Goal: Task Accomplishment & Management: Complete application form

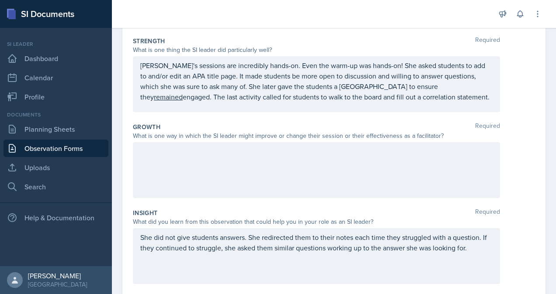
scroll to position [151, 0]
click at [270, 155] on p at bounding box center [316, 150] width 352 height 10
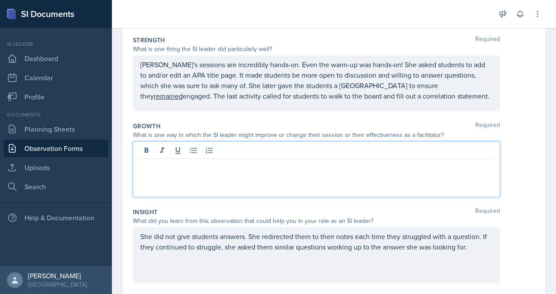
scroll to position [166, 0]
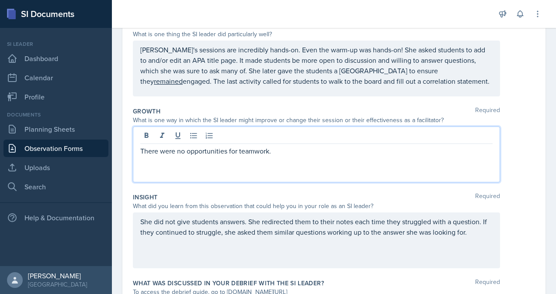
click at [283, 152] on p "There were no opportunities for teamwork." at bounding box center [316, 151] width 352 height 10
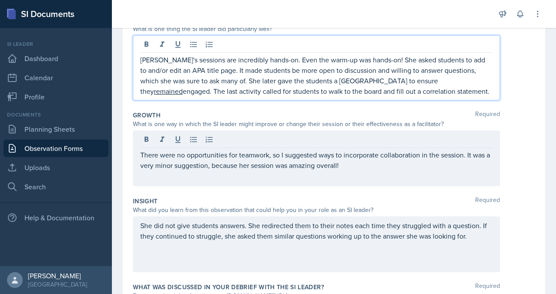
scroll to position [186, 0]
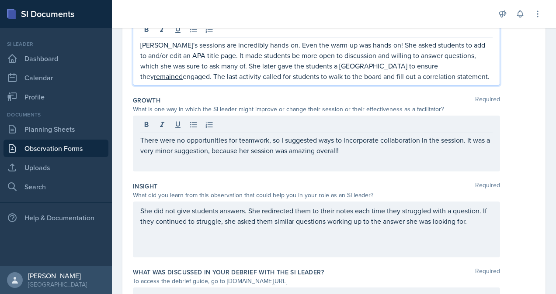
click at [394, 77] on p "[PERSON_NAME]'s sessions are incredibly hands-on. Even the warm-up was hands-on…" at bounding box center [316, 61] width 352 height 42
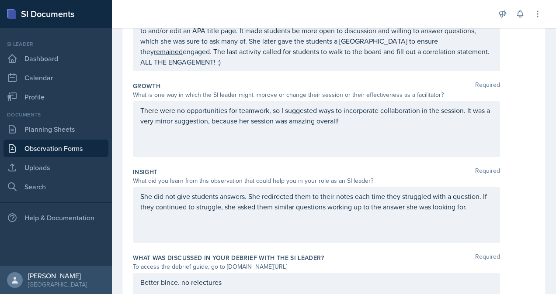
scroll to position [210, 0]
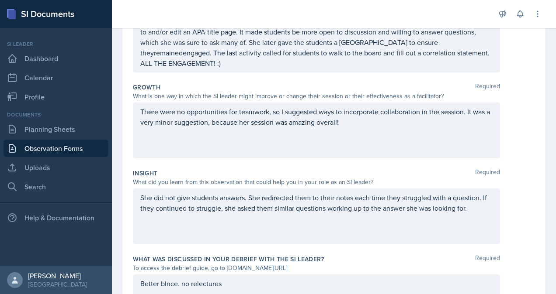
click at [468, 103] on div "There were no opportunities for teamwork, so I suggested ways to incorporate co…" at bounding box center [316, 131] width 367 height 56
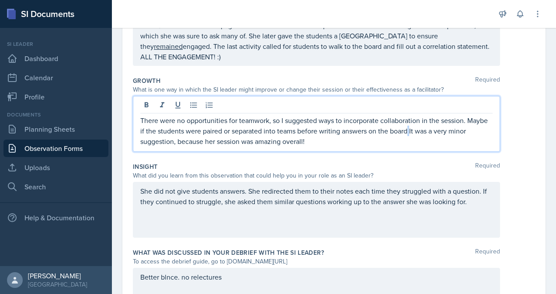
click at [432, 124] on p "There were no opportunities for teamwork, so I suggested ways to incorporate co…" at bounding box center [316, 130] width 352 height 31
drag, startPoint x: 432, startPoint y: 124, endPoint x: 427, endPoint y: 124, distance: 5.2
click at [427, 124] on p "There were no opportunities for teamwork, so I suggested ways to incorporate co…" at bounding box center [316, 130] width 352 height 31
click at [433, 124] on p "There were no opportunities for teamwork, so I suggested ways to incorporate co…" at bounding box center [316, 130] width 352 height 31
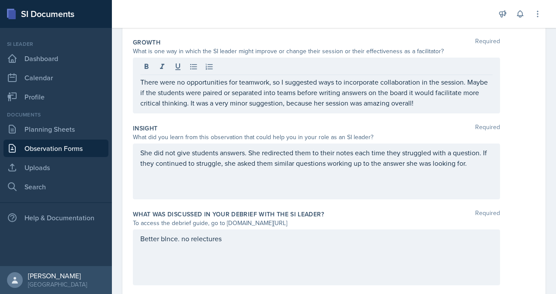
scroll to position [239, 0]
click at [476, 163] on p "She did not give students answers. She redirected them to their notes each time…" at bounding box center [316, 158] width 352 height 21
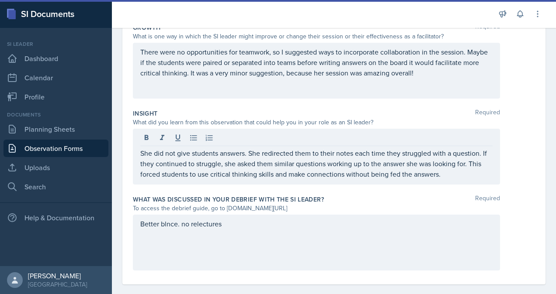
click at [331, 226] on div "Better blnce. no relectures" at bounding box center [316, 243] width 367 height 56
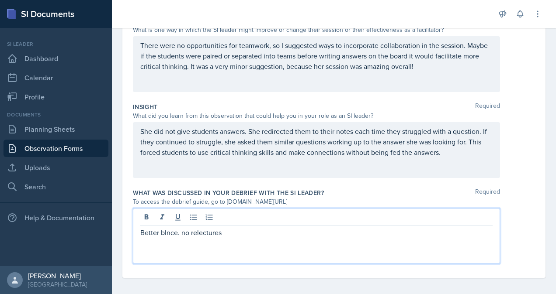
click at [237, 228] on p "Better blnce. no relectures" at bounding box center [316, 233] width 352 height 10
drag, startPoint x: 237, startPoint y: 226, endPoint x: 135, endPoint y: 232, distance: 101.5
click at [135, 232] on div "Better blnce. no relectures" at bounding box center [316, 236] width 367 height 56
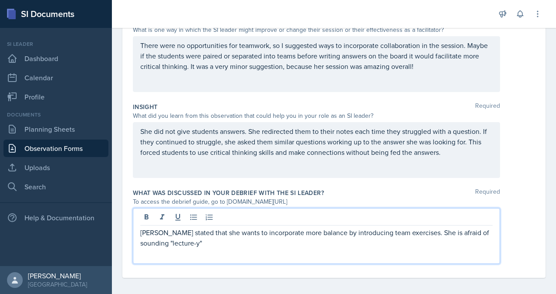
click at [210, 238] on p "[PERSON_NAME] stated that she wants to incorporate more balance by introducing …" at bounding box center [316, 238] width 352 height 21
click at [408, 228] on p "[PERSON_NAME] stated that she wants to incorporate more balance by introducing …" at bounding box center [316, 238] width 352 height 21
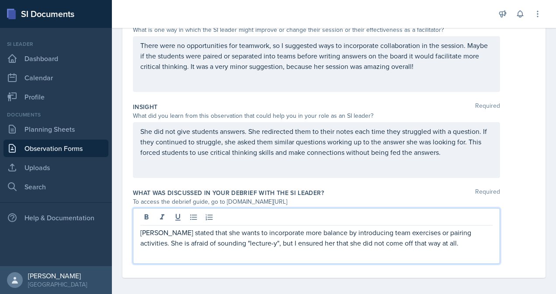
click at [439, 235] on p "[PERSON_NAME] stated that she wants to incorporate more balance by introducing …" at bounding box center [316, 238] width 352 height 21
click at [144, 238] on p "[PERSON_NAME] stated that she wants to incorporate more balance by introducing …" at bounding box center [316, 238] width 352 height 21
click at [432, 238] on p "[PERSON_NAME] stated that she wants to incorporate more balance by introducing …" at bounding box center [316, 238] width 352 height 21
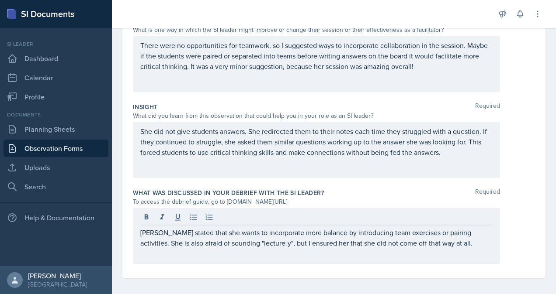
click at [139, 227] on div "[PERSON_NAME] stated that she wants to incorporate more balance by introducing …" at bounding box center [316, 236] width 367 height 56
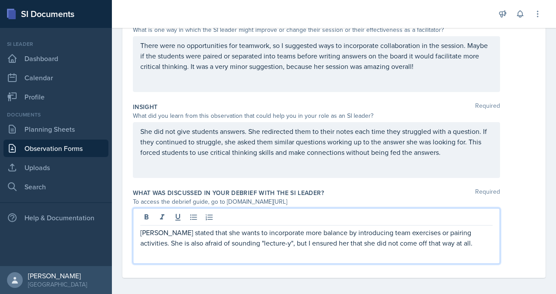
click at [140, 228] on p "[PERSON_NAME] stated that she wants to incorporate more balance by introducing …" at bounding box center [316, 238] width 352 height 21
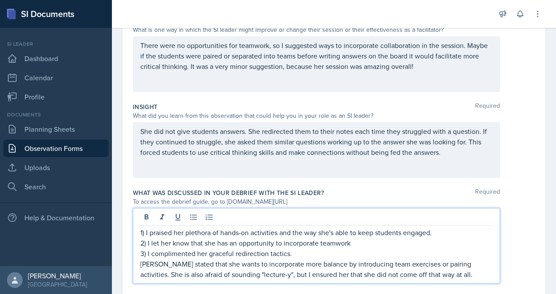
click at [432, 270] on p "[PERSON_NAME] stated that she wants to incorporate more balance by introducing …" at bounding box center [316, 269] width 352 height 21
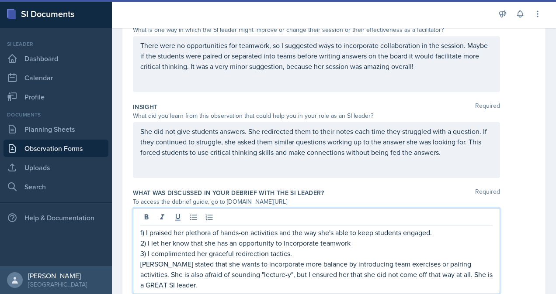
click at [356, 238] on p "2) I let her know that she has an opportunity to incorporate teamwork" at bounding box center [316, 243] width 352 height 10
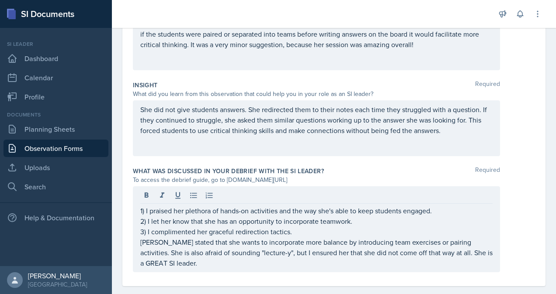
scroll to position [290, 0]
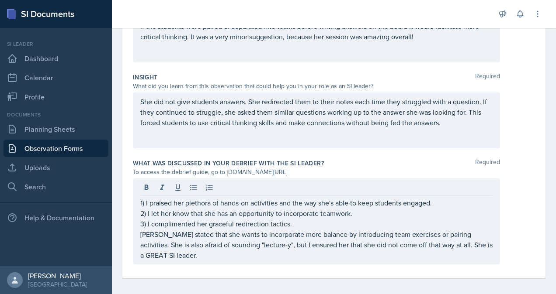
click at [233, 219] on p "3) I complimented her graceful redirection tactics." at bounding box center [316, 224] width 352 height 10
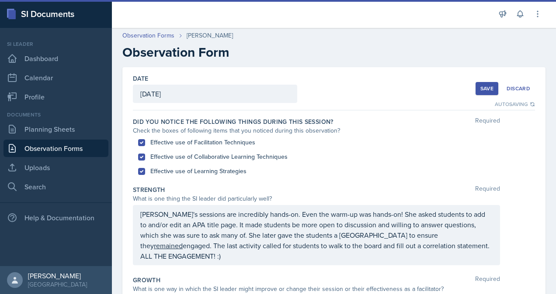
scroll to position [0, 0]
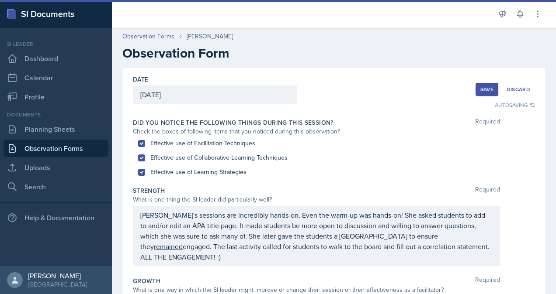
click at [483, 90] on div "Save" at bounding box center [486, 89] width 13 height 7
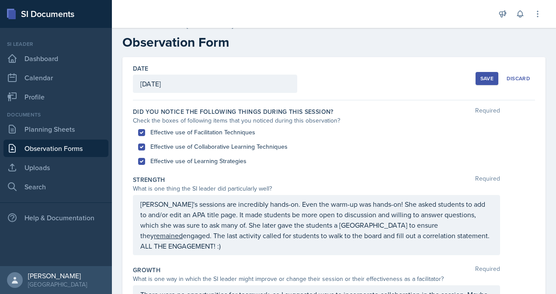
scroll to position [0, 0]
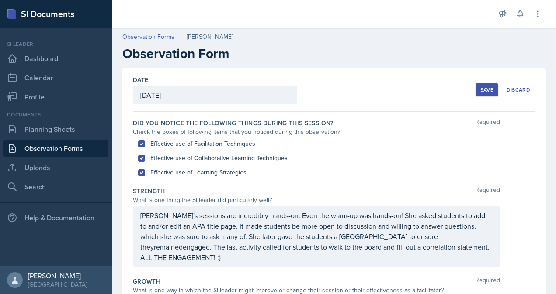
click at [480, 91] on div "Save" at bounding box center [486, 89] width 13 height 7
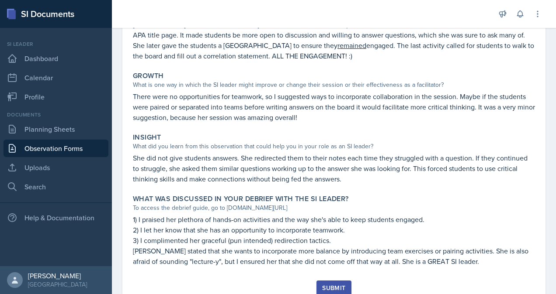
scroll to position [222, 0]
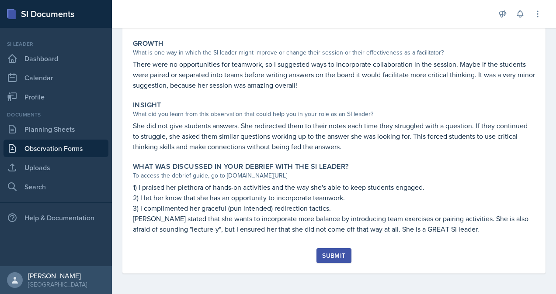
click at [336, 254] on div "Submit" at bounding box center [333, 255] width 23 height 7
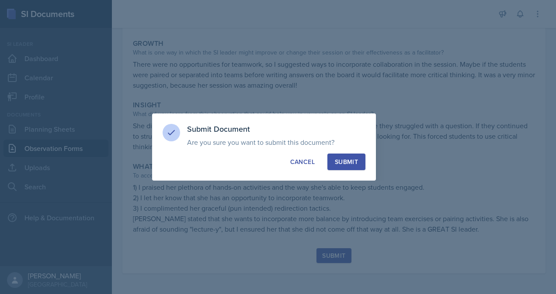
click at [352, 159] on div "Submit" at bounding box center [346, 162] width 23 height 9
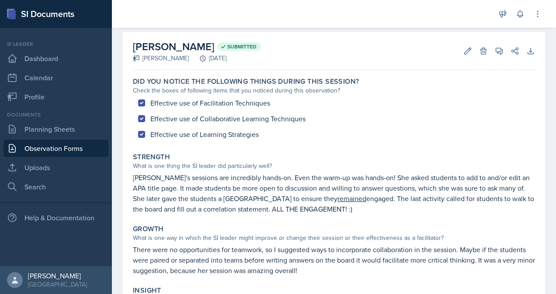
scroll to position [0, 0]
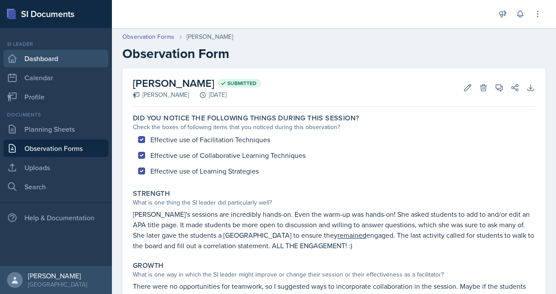
click at [36, 56] on link "Dashboard" at bounding box center [55, 58] width 105 height 17
